Goal: Transaction & Acquisition: Purchase product/service

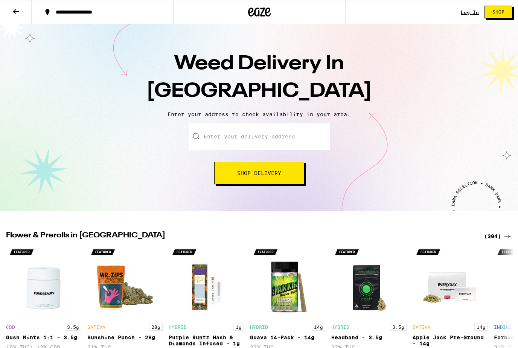
click at [316, 130] on input "Enter your delivery address" at bounding box center [259, 136] width 141 height 26
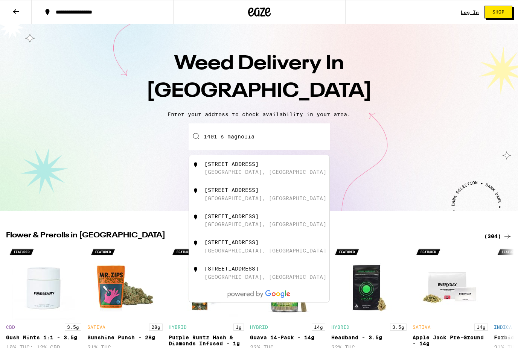
click at [259, 167] on div "[STREET_ADDRESS]" at bounding box center [231, 164] width 54 height 6
type input "[STREET_ADDRESS]"
